Goal: Task Accomplishment & Management: Use online tool/utility

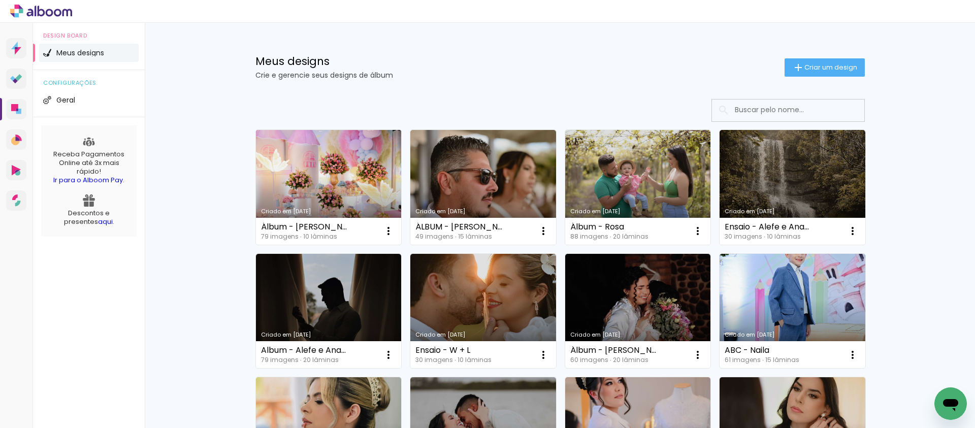
click at [336, 160] on link "Criado em [DATE]" at bounding box center [329, 187] width 146 height 115
